Goal: Transaction & Acquisition: Book appointment/travel/reservation

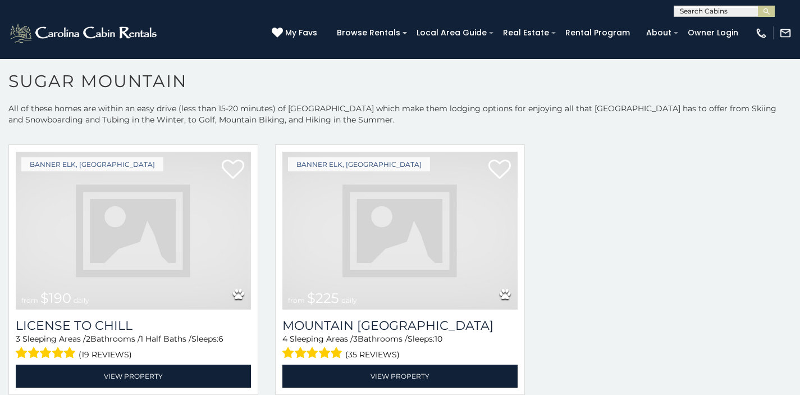
scroll to position [2834, 0]
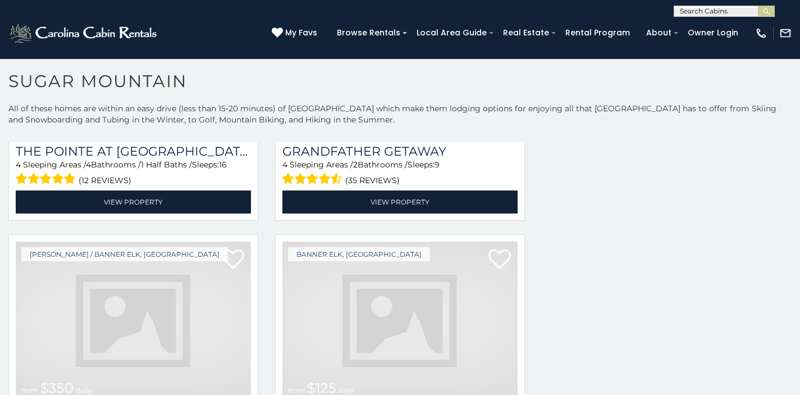
click at [143, 254] on img at bounding box center [133, 320] width 235 height 158
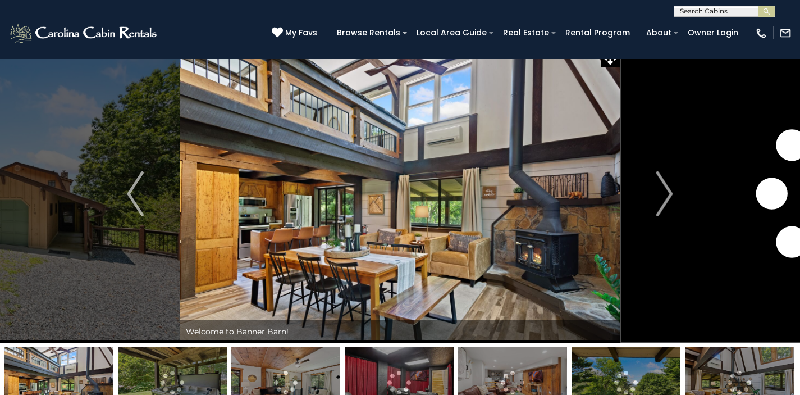
scroll to position [40, 0]
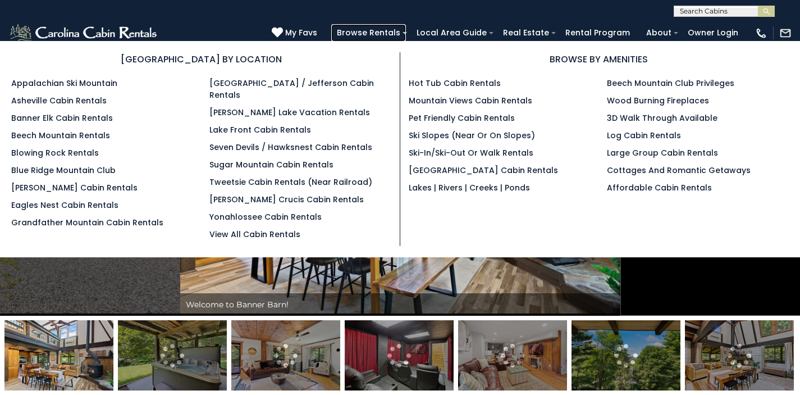
click at [406, 29] on link "Browse Rentals" at bounding box center [368, 32] width 75 height 17
